Goal: Task Accomplishment & Management: Complete application form

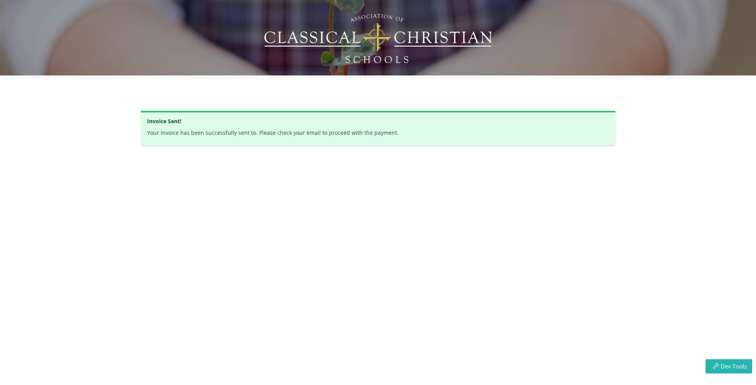
click at [360, 133] on p "Your invoice has been successfully sent to . Please check your email to proceed…" at bounding box center [273, 133] width 252 height 8
drag, startPoint x: 406, startPoint y: 133, endPoint x: 140, endPoint y: 129, distance: 265.8
click at [143, 134] on div "Invoice Sent! Your invoice has been successfully sent to . Please check your em…" at bounding box center [378, 128] width 475 height 34
click at [170, 92] on div "Invoice Sent! Your invoice has been successfully sent to . Please check your em…" at bounding box center [378, 114] width 475 height 62
